Goal: Information Seeking & Learning: Learn about a topic

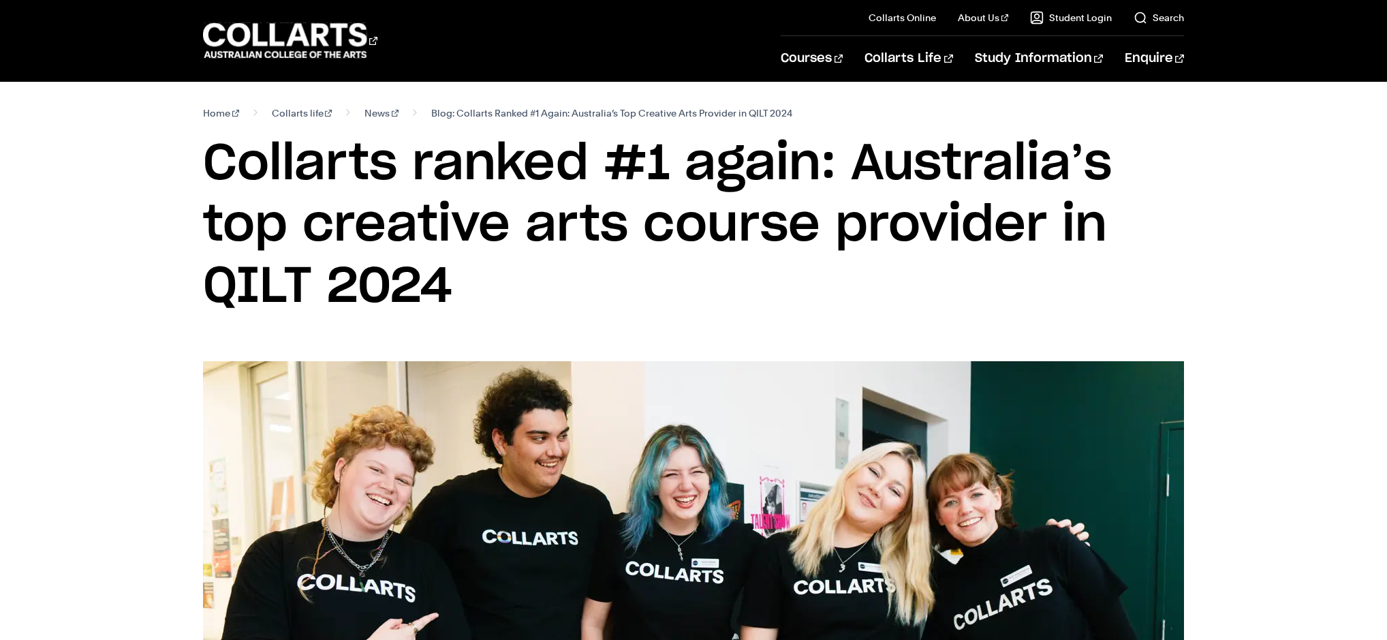
click at [149, 200] on div "Home Collarts life News Blog: Collarts Ranked #1 Again: Australia’s Top Creativ…" at bounding box center [693, 221] width 1217 height 279
click at [1155, 20] on link "Search" at bounding box center [1159, 18] width 50 height 14
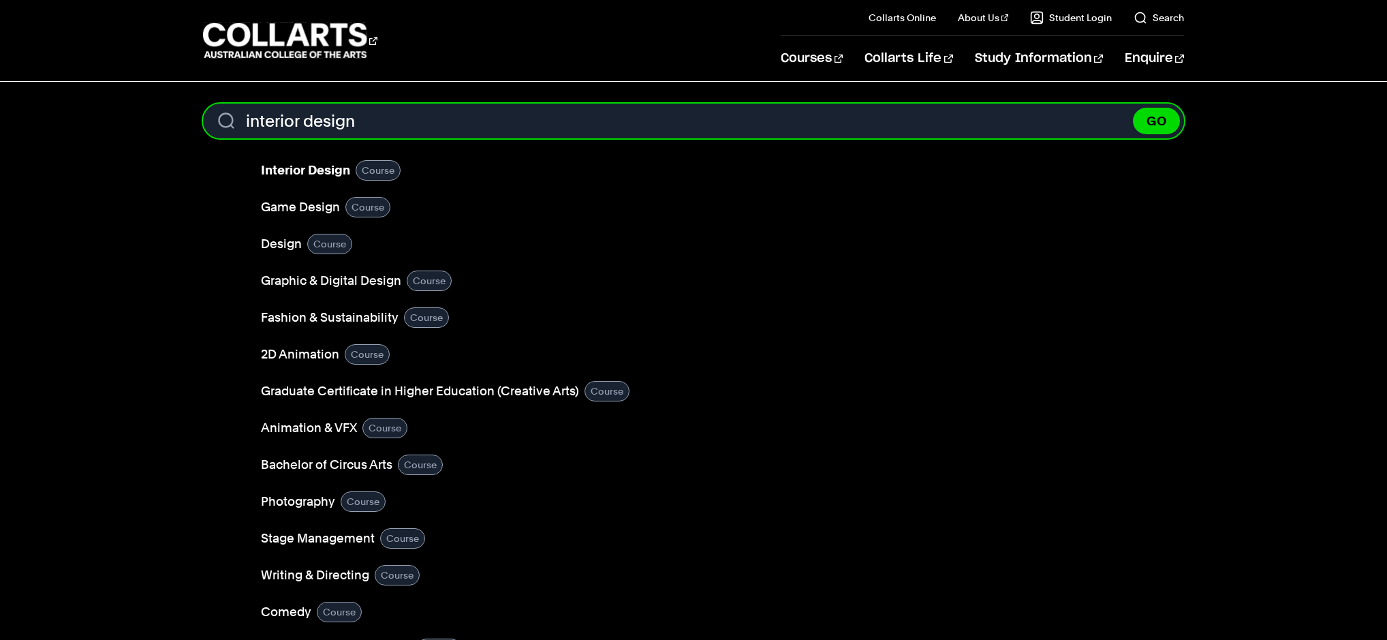
type input "interior design"
click at [1133, 108] on button "GO" at bounding box center [1156, 121] width 47 height 27
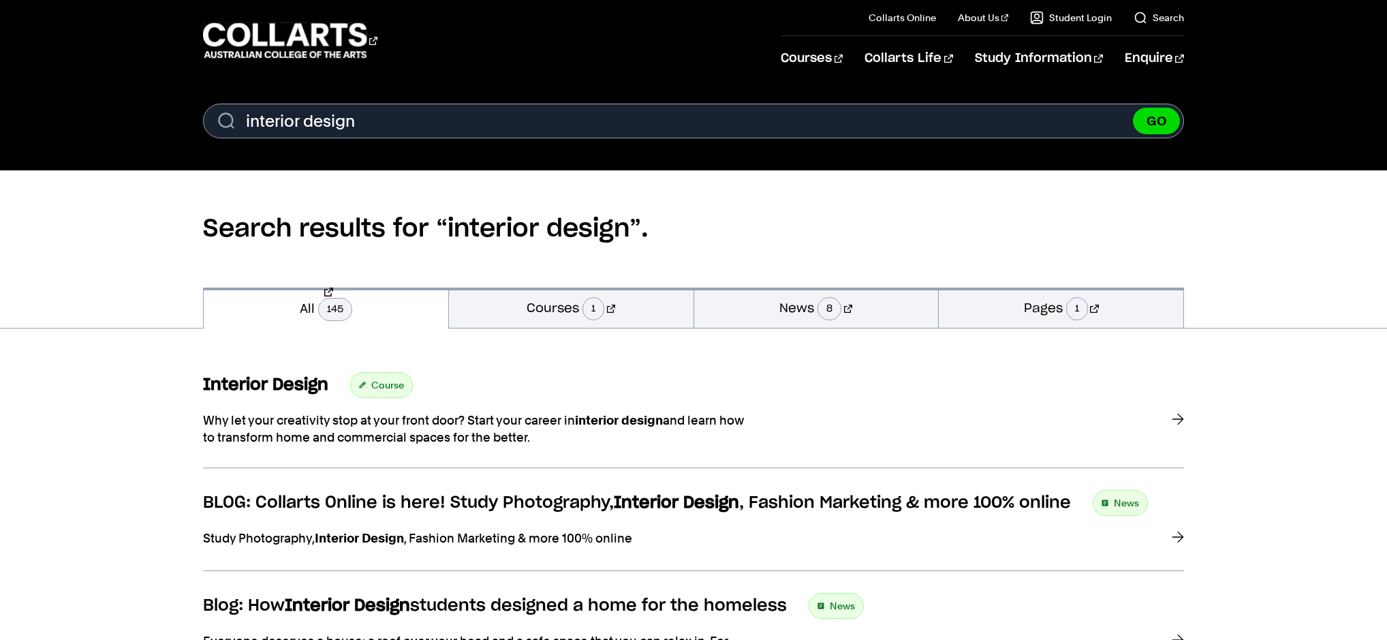
scroll to position [1, 0]
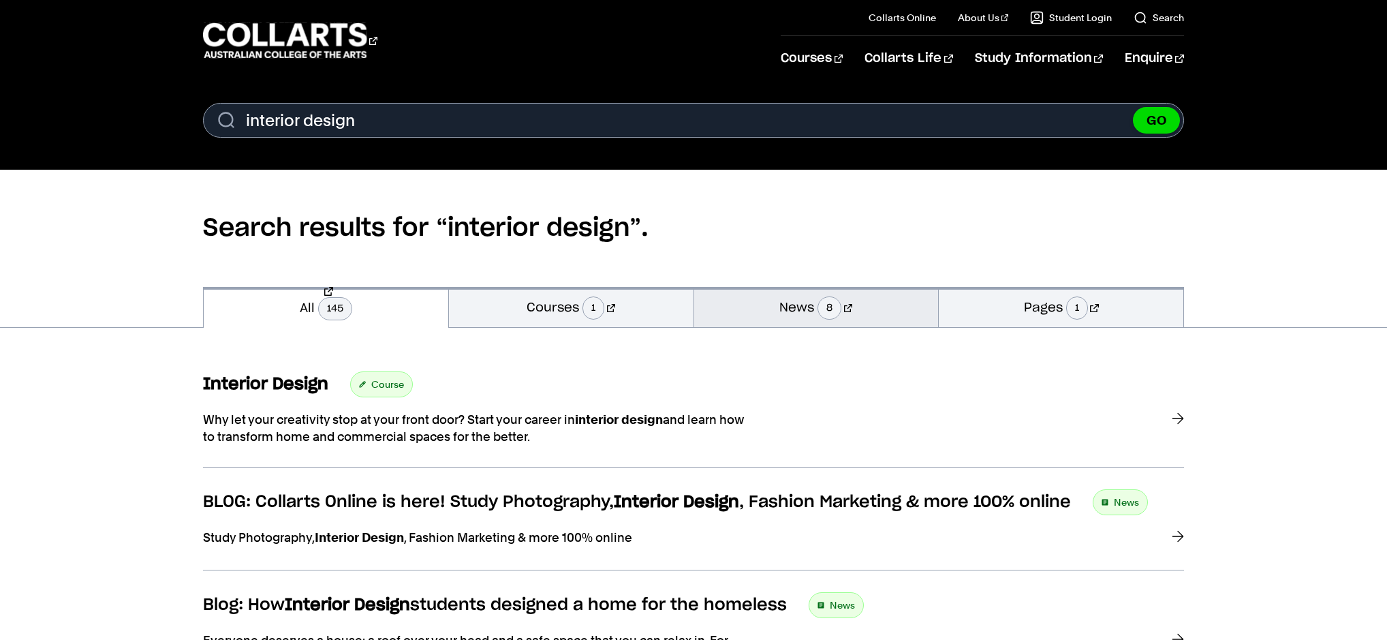
click at [775, 303] on link "News 8" at bounding box center [816, 307] width 245 height 40
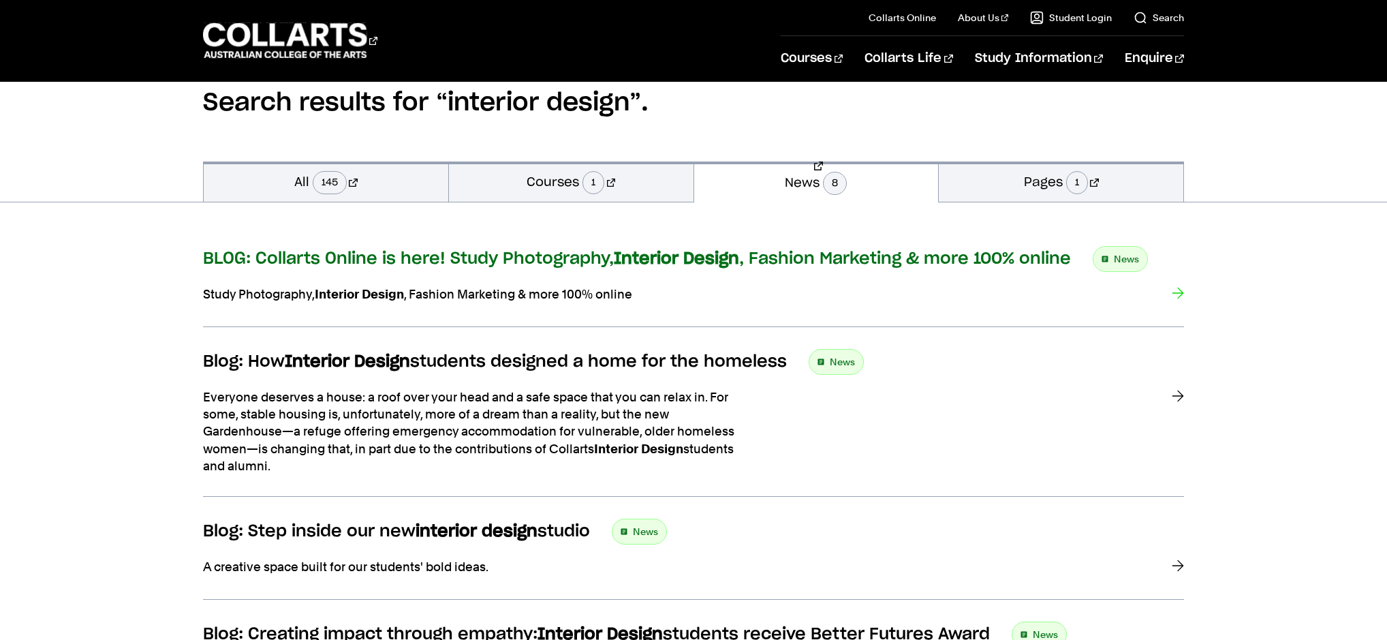
scroll to position [131, 0]
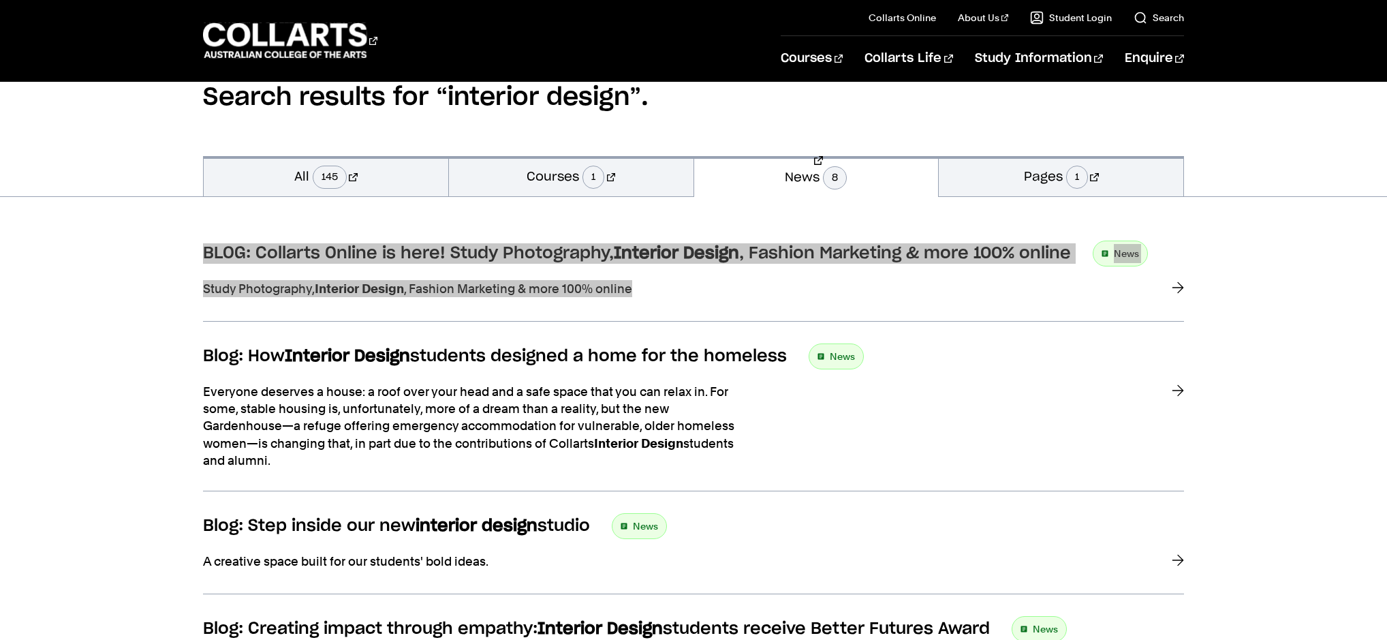
drag, startPoint x: 565, startPoint y: 255, endPoint x: 486, endPoint y: 0, distance: 267.2
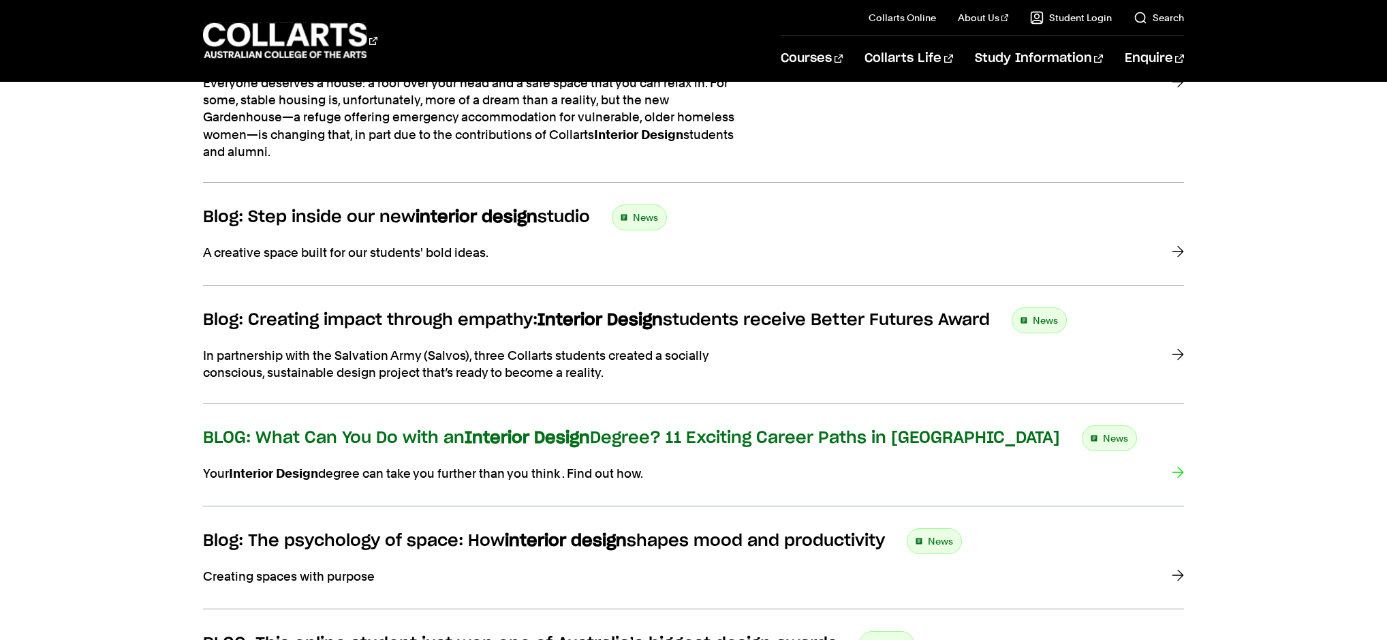
scroll to position [441, 0]
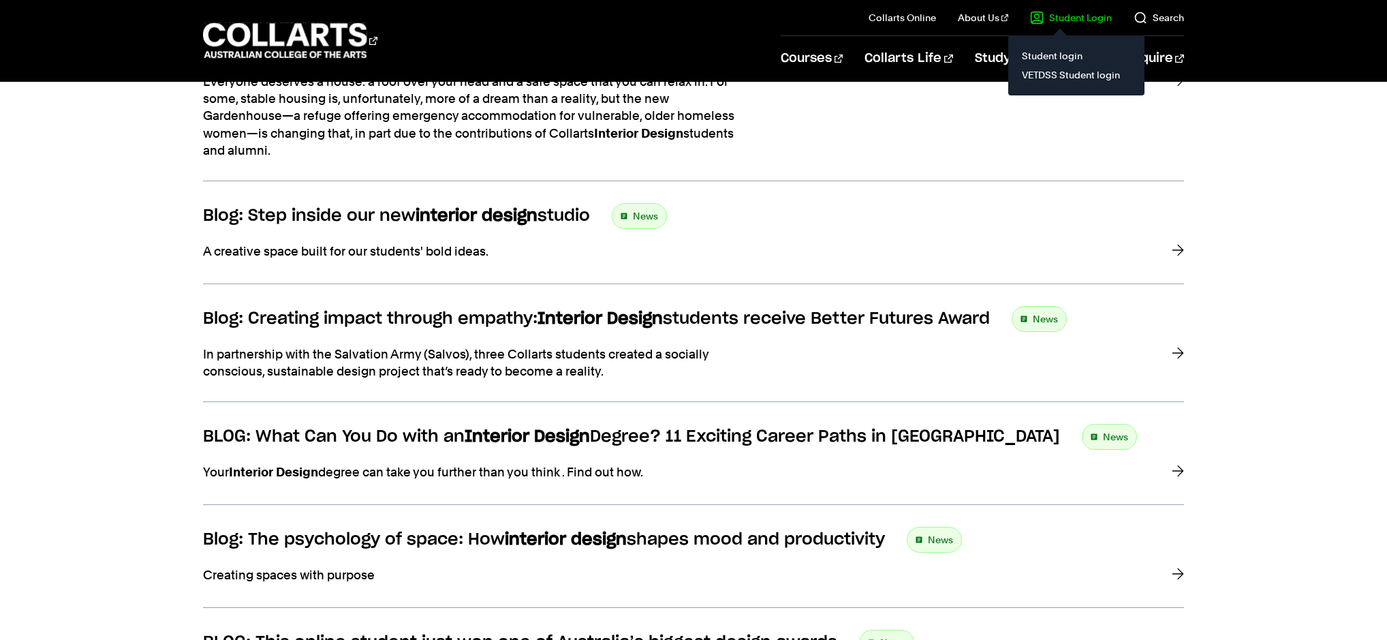
drag, startPoint x: 538, startPoint y: 435, endPoint x: 1042, endPoint y: 10, distance: 659.5
click at [0, 0] on body "Courses Collarts Online Study 100% online About Us History & Values Strategic P…" at bounding box center [693, 631] width 1387 height 2145
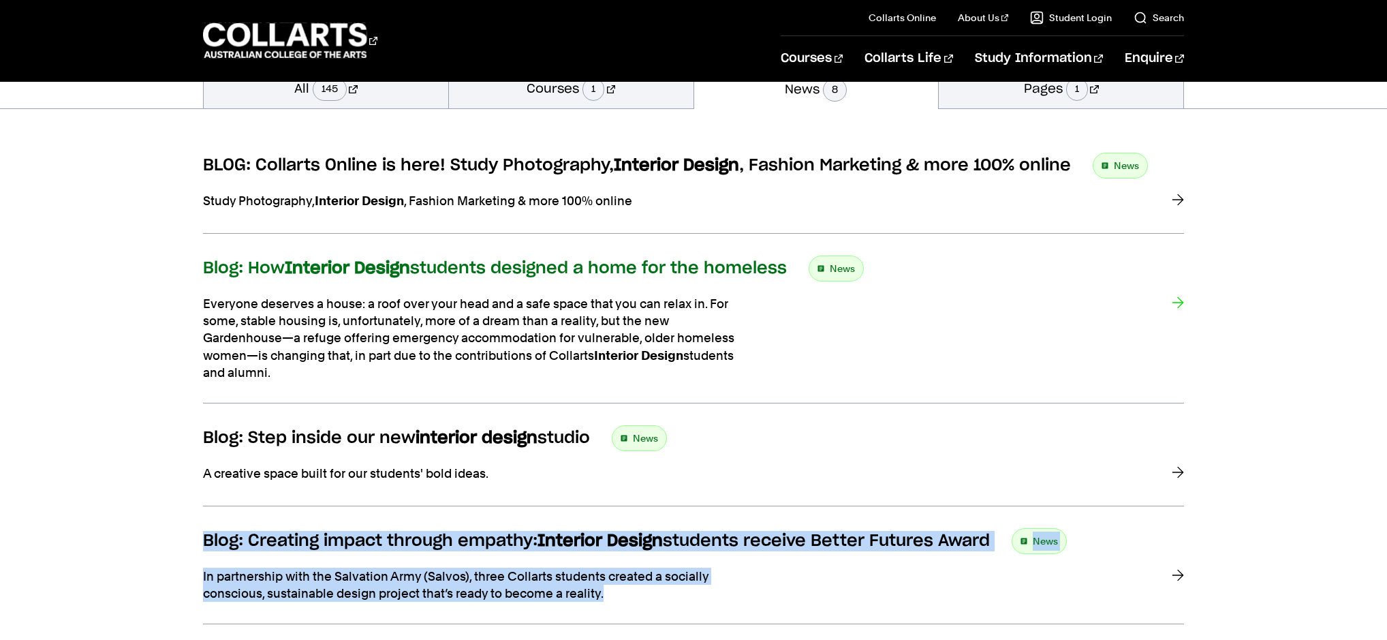
scroll to position [197, 0]
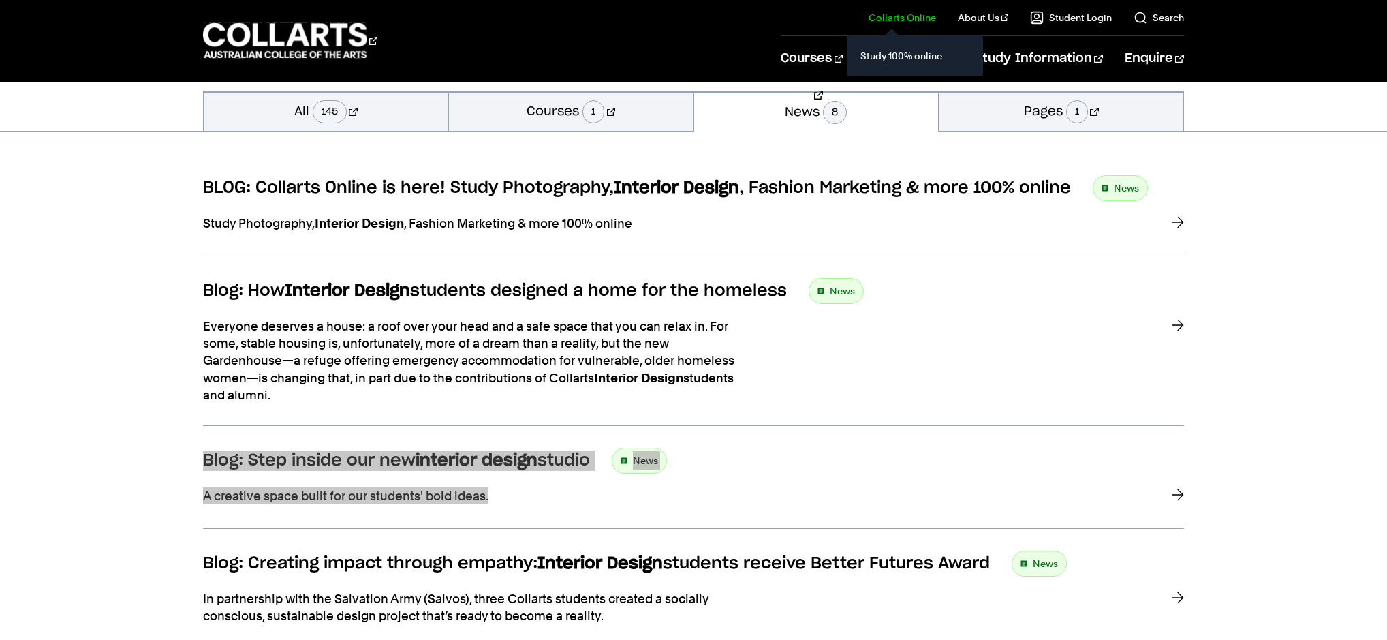
drag, startPoint x: 577, startPoint y: 458, endPoint x: 892, endPoint y: 8, distance: 548.9
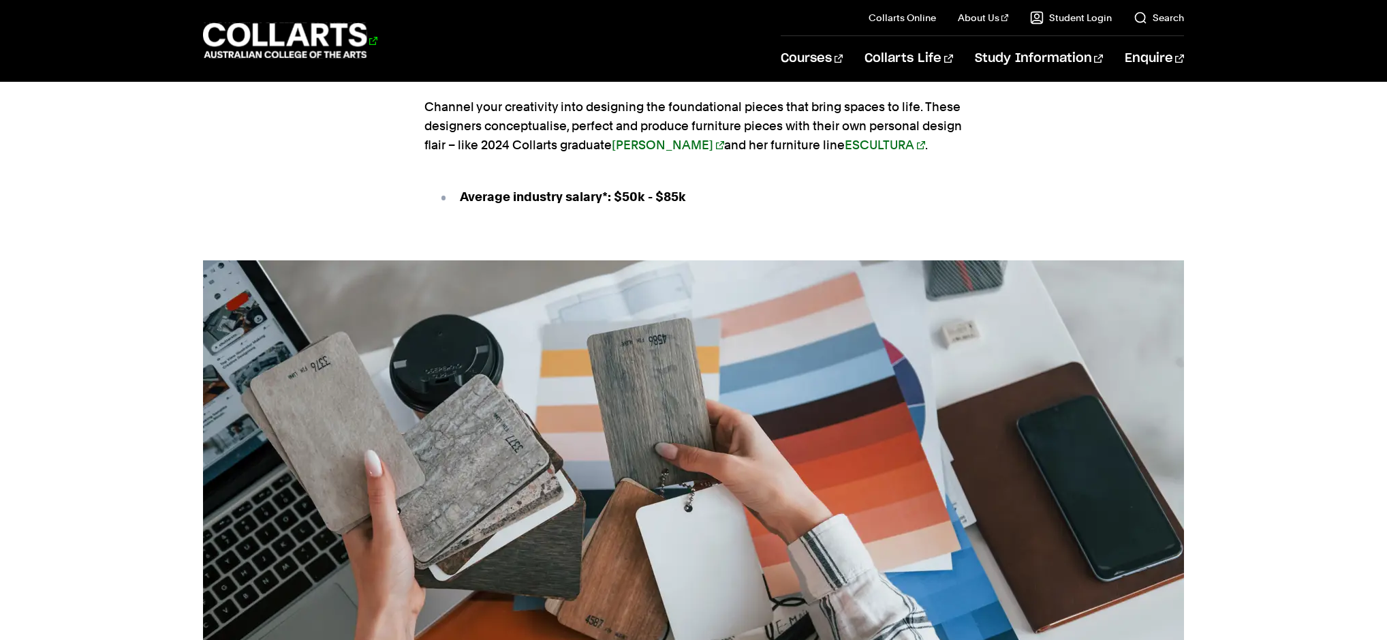
scroll to position [2254, 0]
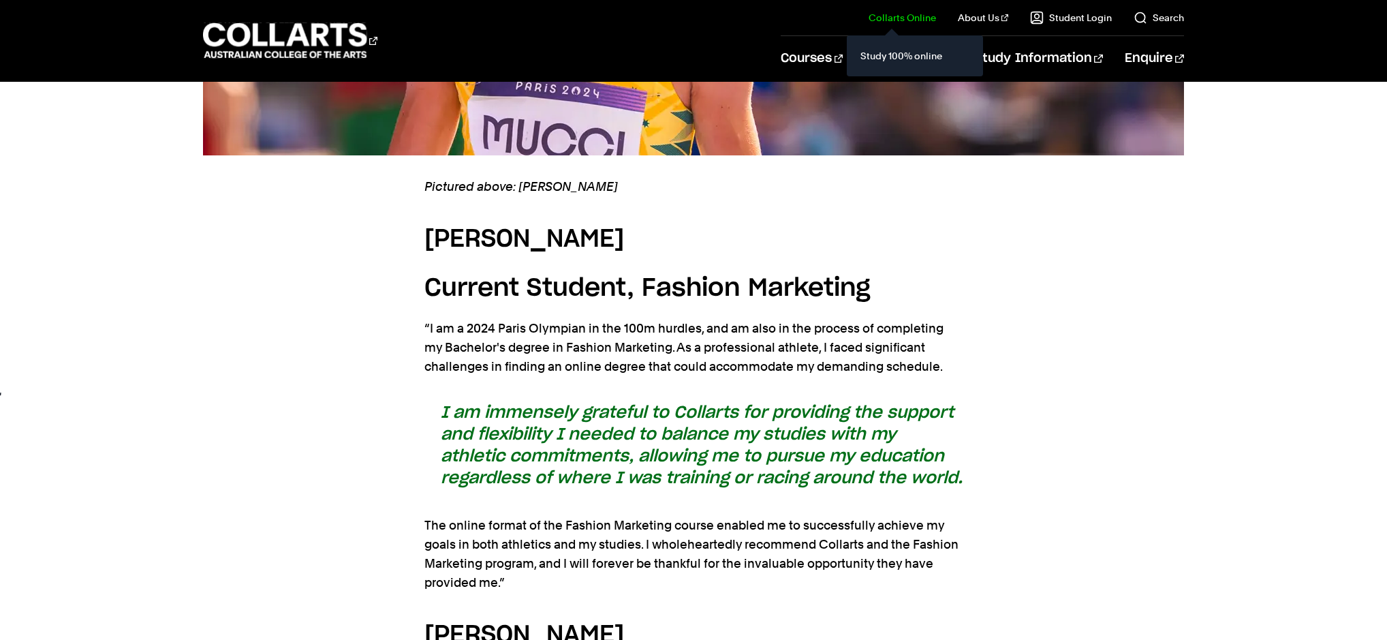
scroll to position [1387, 0]
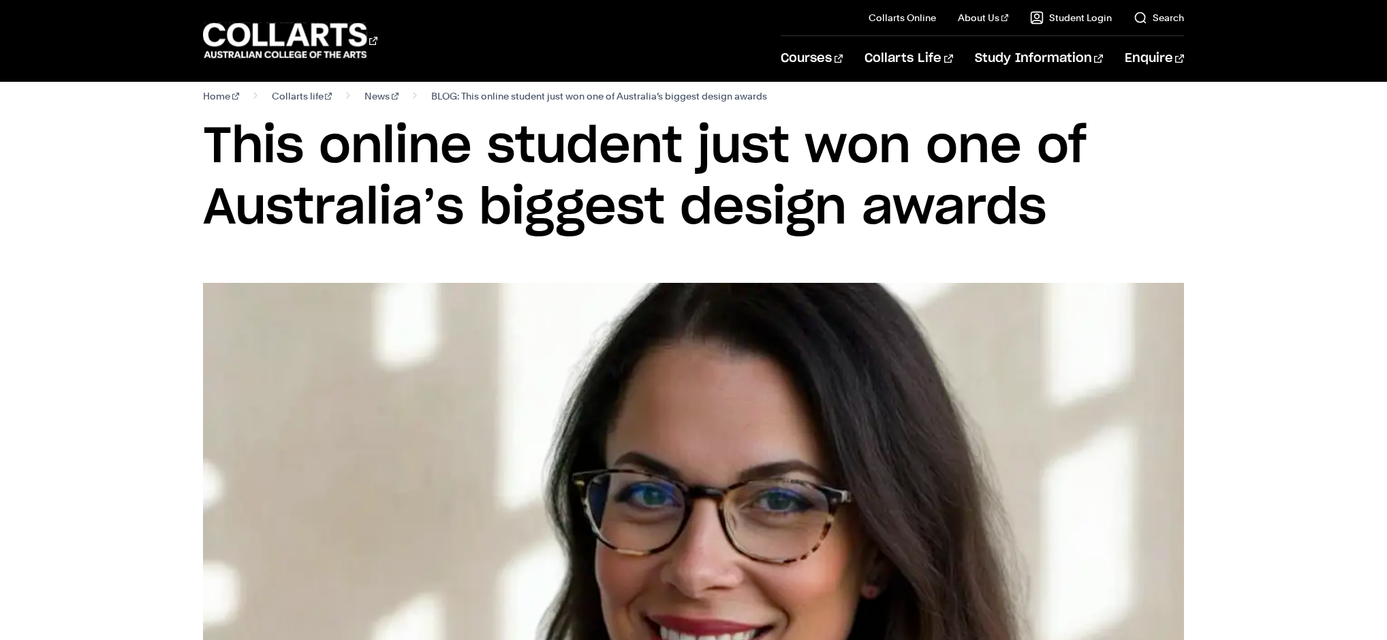
scroll to position [63, 0]
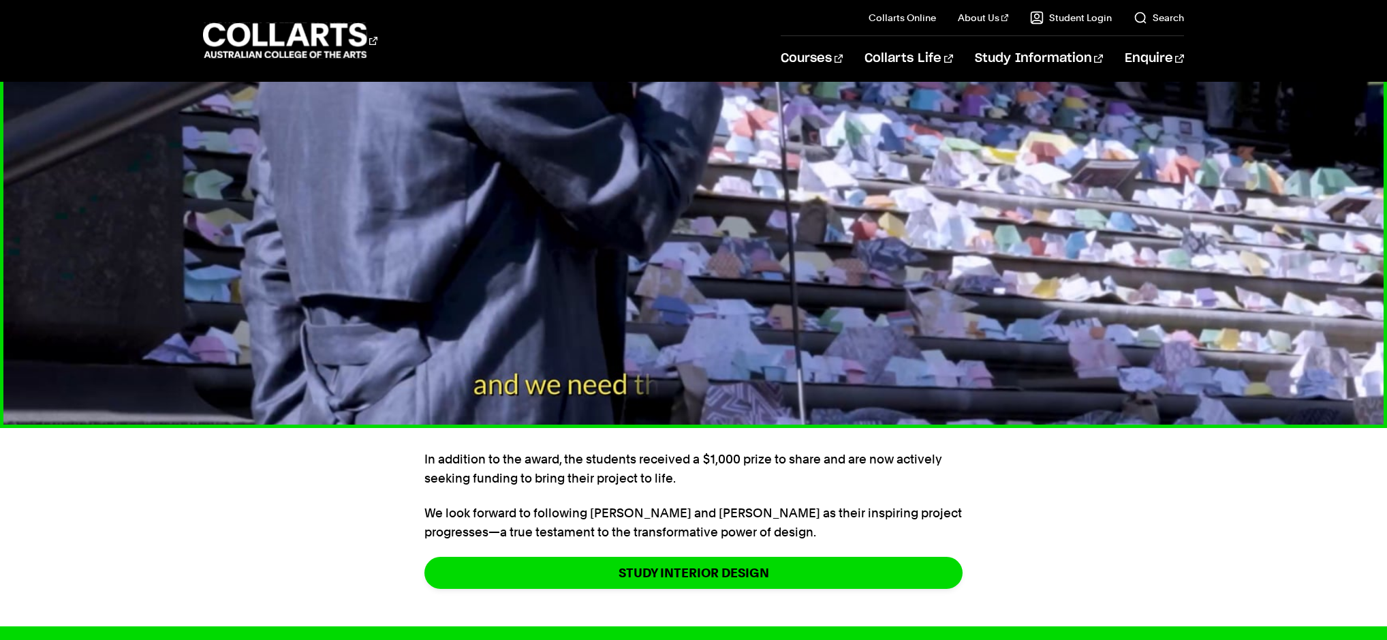
scroll to position [2306, 0]
